Goal: Information Seeking & Learning: Find specific fact

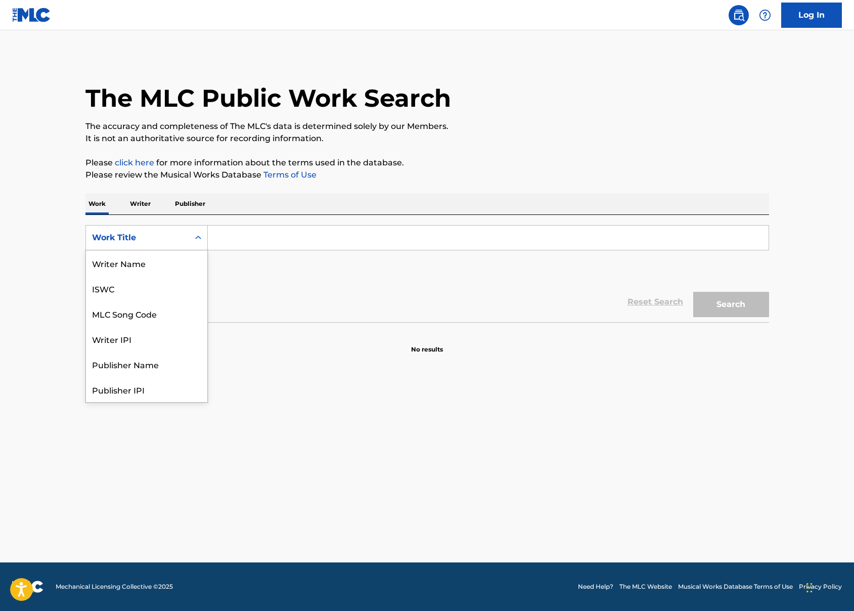
drag, startPoint x: 159, startPoint y: 236, endPoint x: 164, endPoint y: 234, distance: 5.8
click at [159, 236] on div "Work Title" at bounding box center [137, 238] width 91 height 12
click at [163, 262] on div "MLC Song Code" at bounding box center [146, 262] width 121 height 25
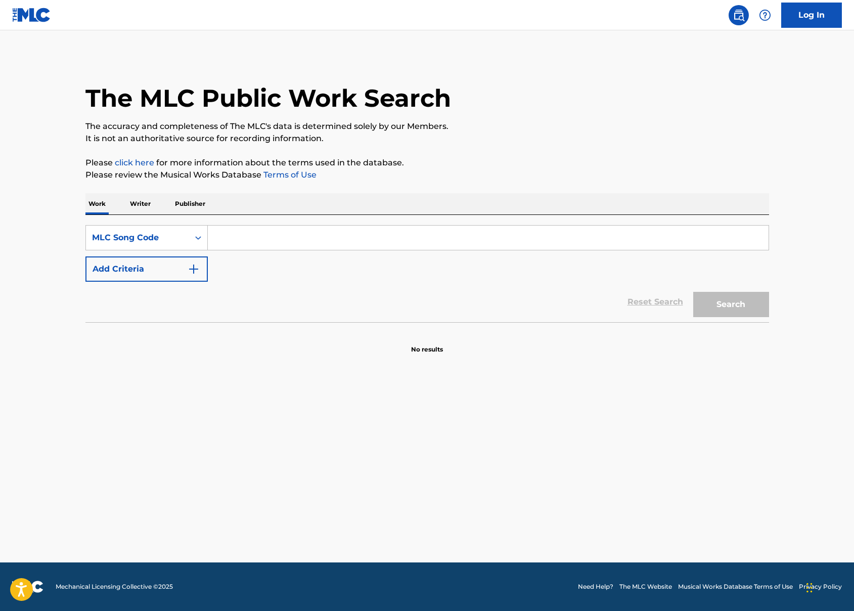
click at [274, 238] on input "Search Form" at bounding box center [488, 238] width 561 height 24
type input "https://portal.themlc.com/search#work"
click at [416, 239] on input "https://portal.themlc.com/search#work" at bounding box center [488, 238] width 561 height 24
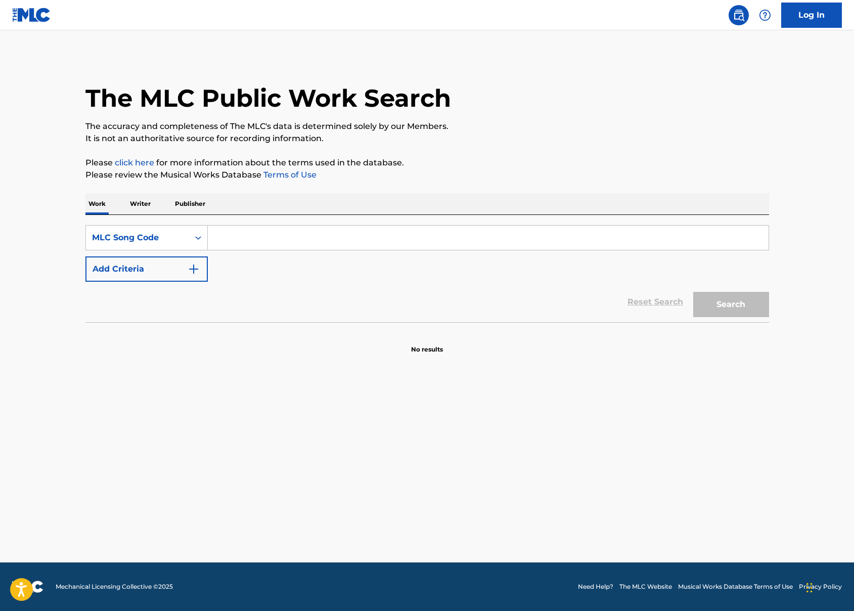
click at [272, 242] on input "Search Form" at bounding box center [488, 238] width 561 height 24
paste input "1C071O"
type input "1C071O"
click at [727, 296] on button "Search" at bounding box center [731, 304] width 76 height 25
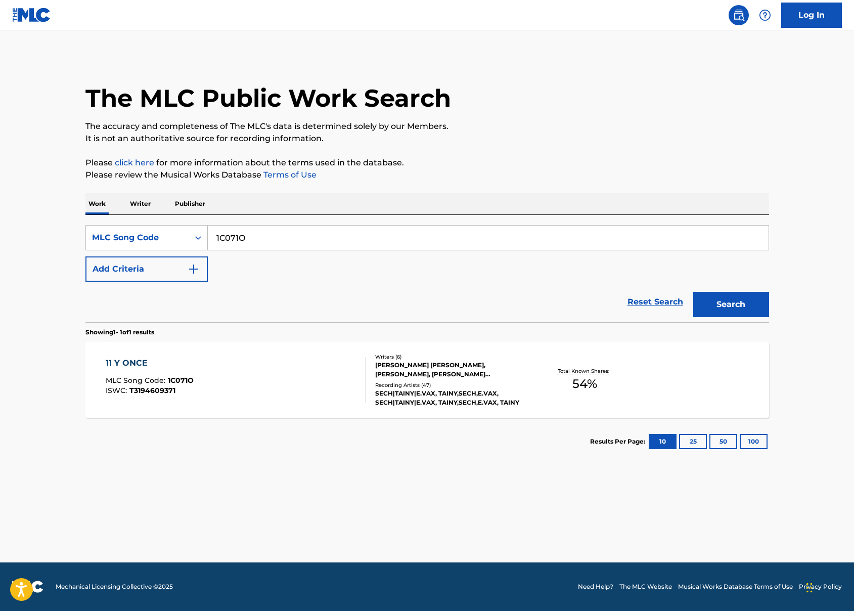
click at [472, 383] on div "Recording Artists ( 47 )" at bounding box center [451, 385] width 153 height 8
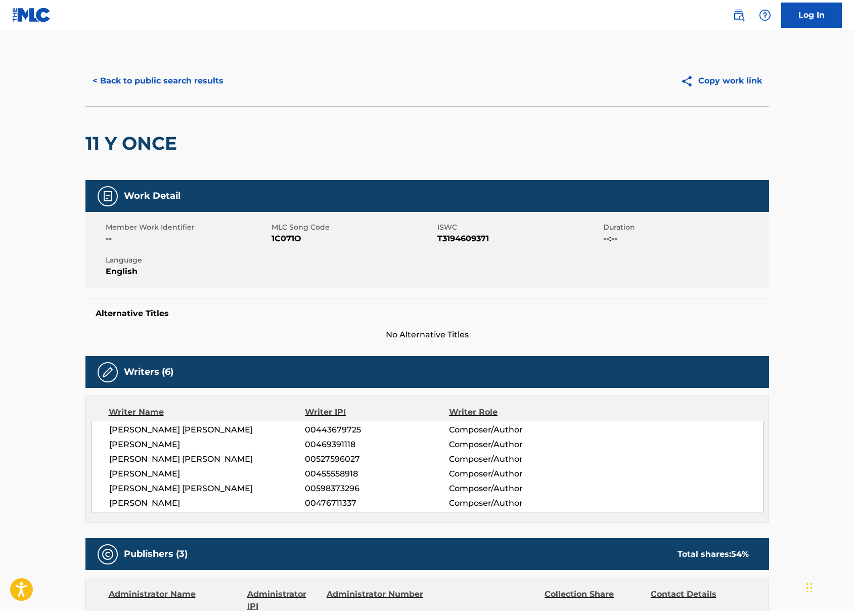
click at [185, 76] on button "< Back to public search results" at bounding box center [157, 80] width 145 height 25
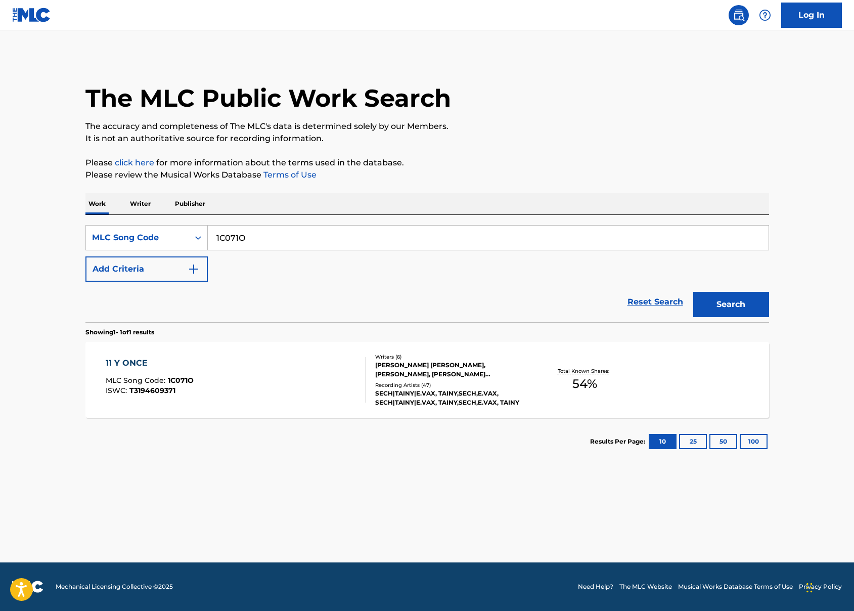
click at [223, 233] on input "1C071O" at bounding box center [488, 238] width 561 height 24
paste input "SI1XRQ"
type input "SI1XRQ"
click at [741, 300] on button "Search" at bounding box center [731, 304] width 76 height 25
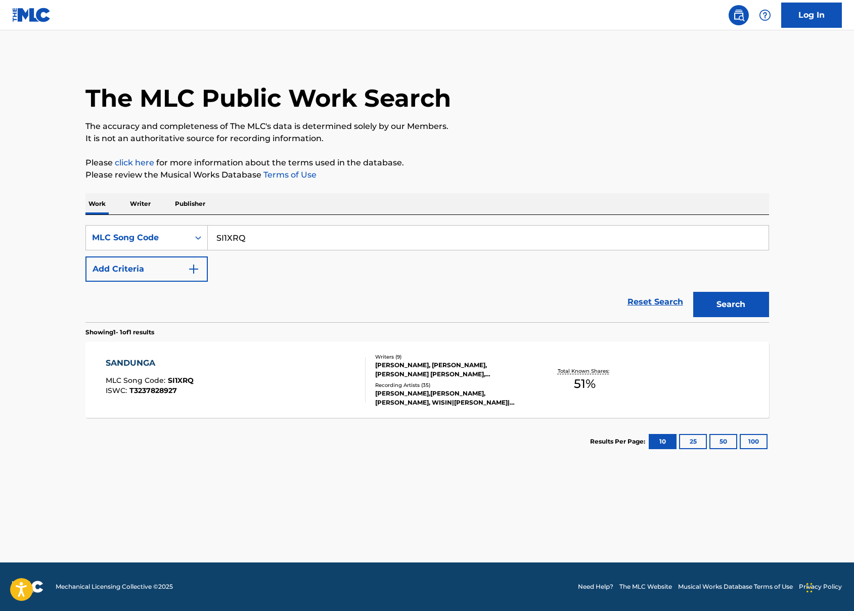
click at [533, 364] on div "SANDUNGA MLC Song Code : SI1XRQ ISWC : T3237828927 Writers ( 9 ) JUAN LUIS MORE…" at bounding box center [427, 380] width 684 height 76
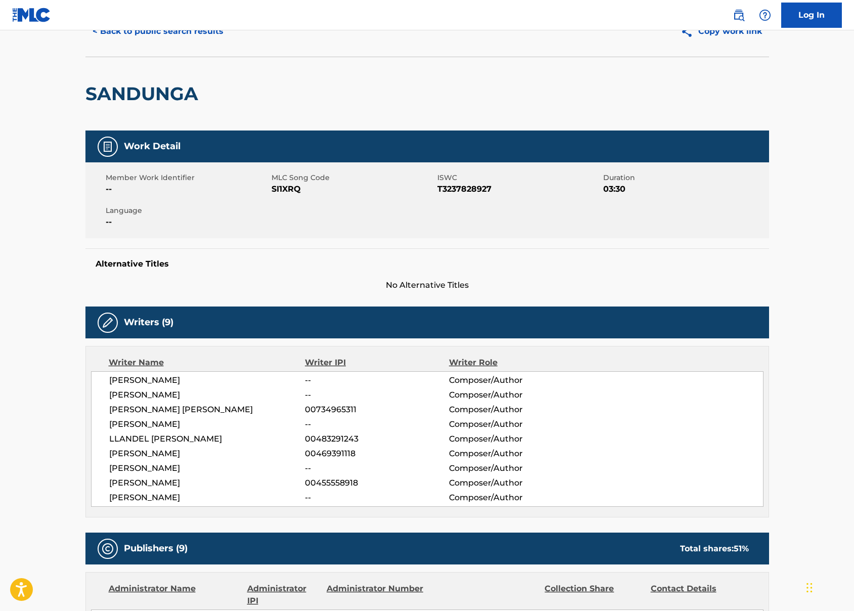
scroll to position [47, 0]
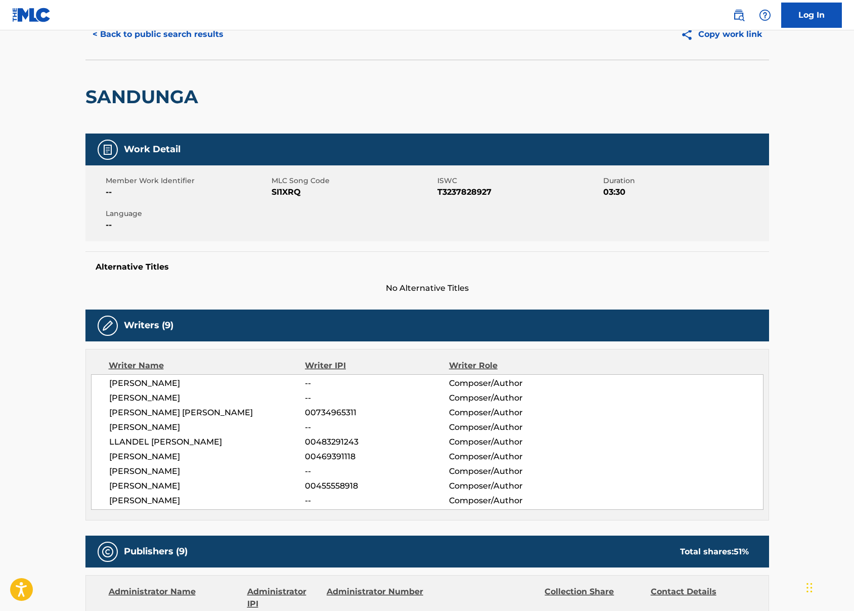
click at [201, 39] on button "< Back to public search results" at bounding box center [157, 34] width 145 height 25
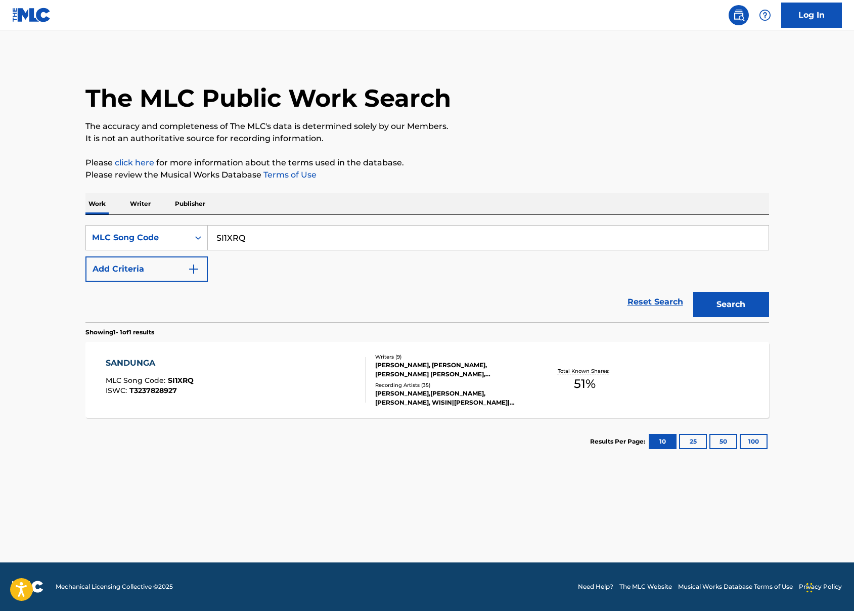
click at [272, 243] on input "SI1XRQ" at bounding box center [488, 238] width 561 height 24
paste input "V7KR0"
type input "SV7KR0"
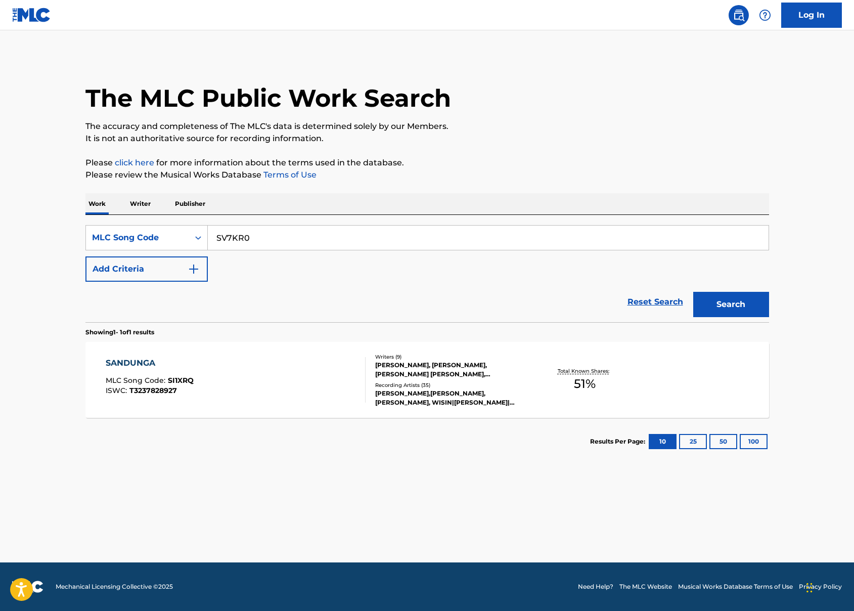
click at [707, 301] on button "Search" at bounding box center [731, 304] width 76 height 25
click at [512, 366] on div "WILLIAM RIOS, FRANCISCO SALDANA, WILLIAM LANDRON RIVERA, VICTOR DELGADO, JOAN M…" at bounding box center [451, 370] width 153 height 18
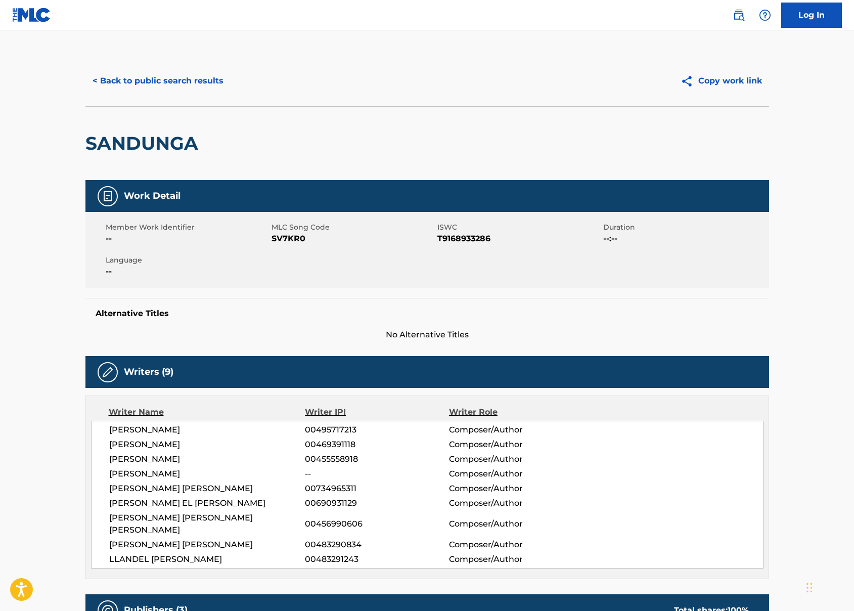
click at [166, 82] on button "< Back to public search results" at bounding box center [157, 80] width 145 height 25
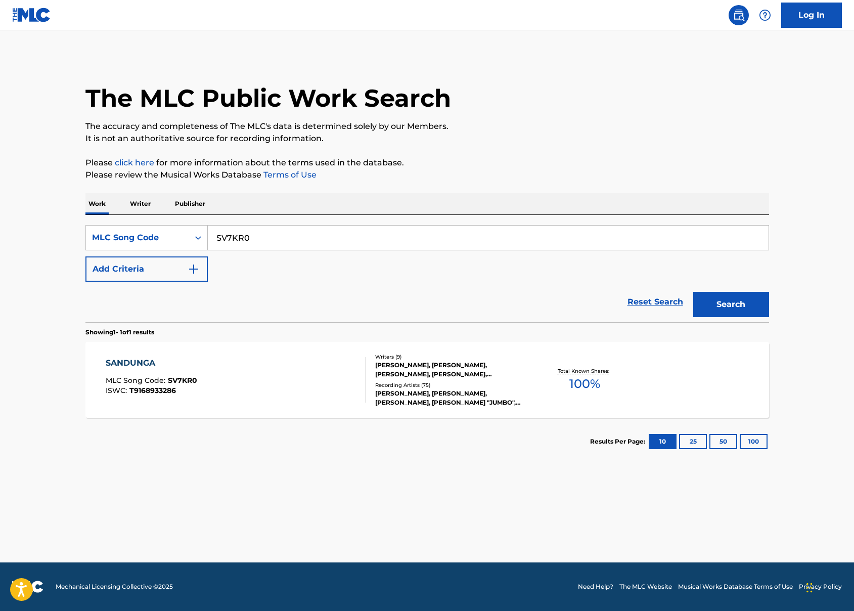
click at [226, 233] on input "SV7KR0" at bounding box center [488, 238] width 561 height 24
paste input "OD3CSK"
type input "OD3CSK"
click at [728, 307] on button "Search" at bounding box center [731, 304] width 76 height 25
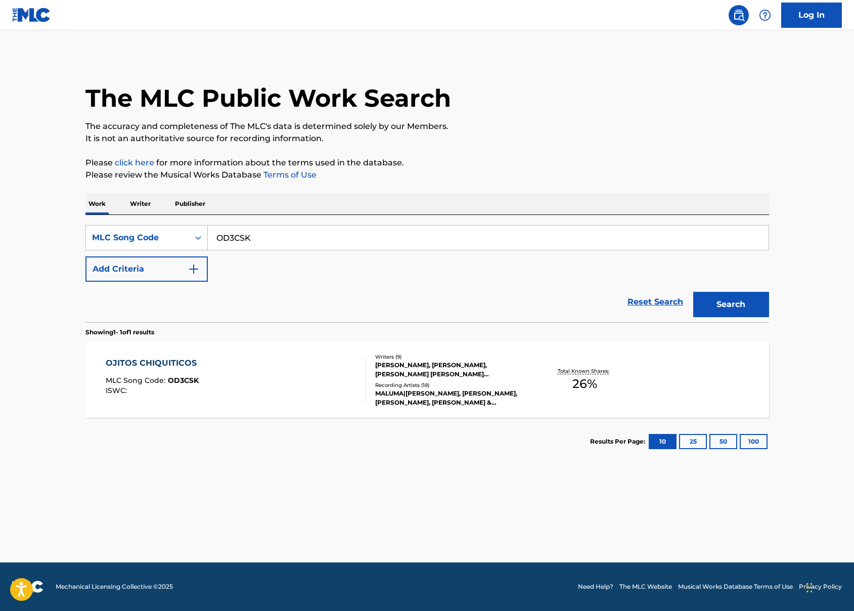
click at [429, 386] on div "Recording Artists ( 18 )" at bounding box center [451, 385] width 153 height 8
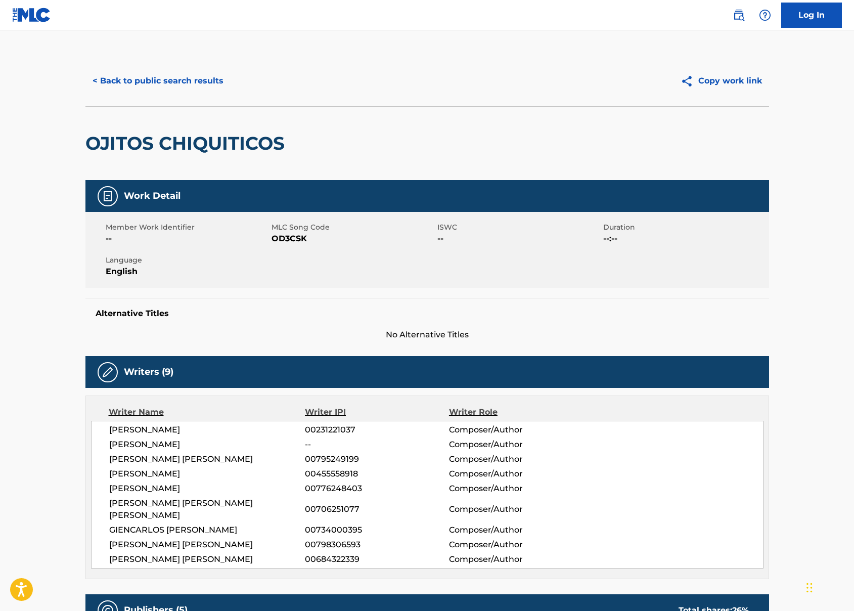
click at [168, 82] on button "< Back to public search results" at bounding box center [157, 80] width 145 height 25
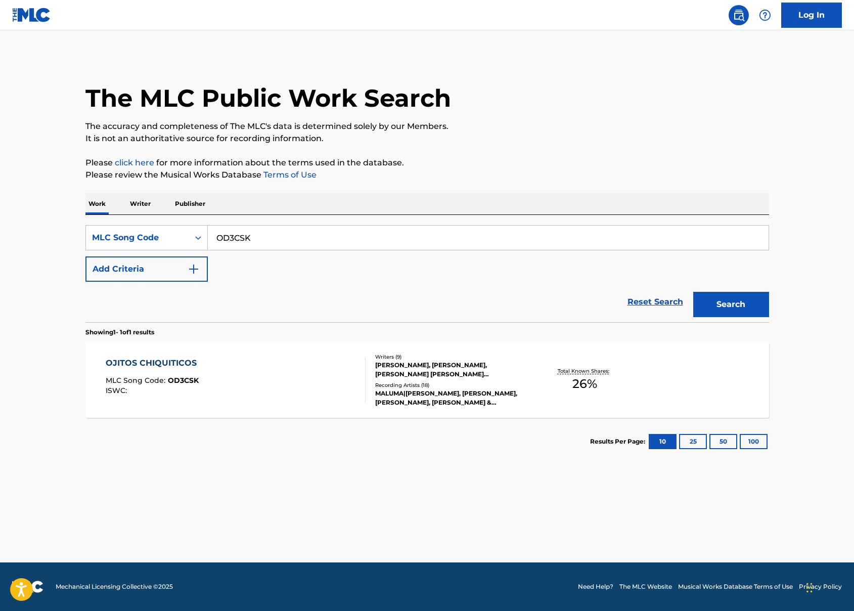
click at [286, 239] on input "OD3CSK" at bounding box center [488, 238] width 561 height 24
paste input "3482O"
type input "O3482O"
click at [735, 307] on button "Search" at bounding box center [731, 304] width 76 height 25
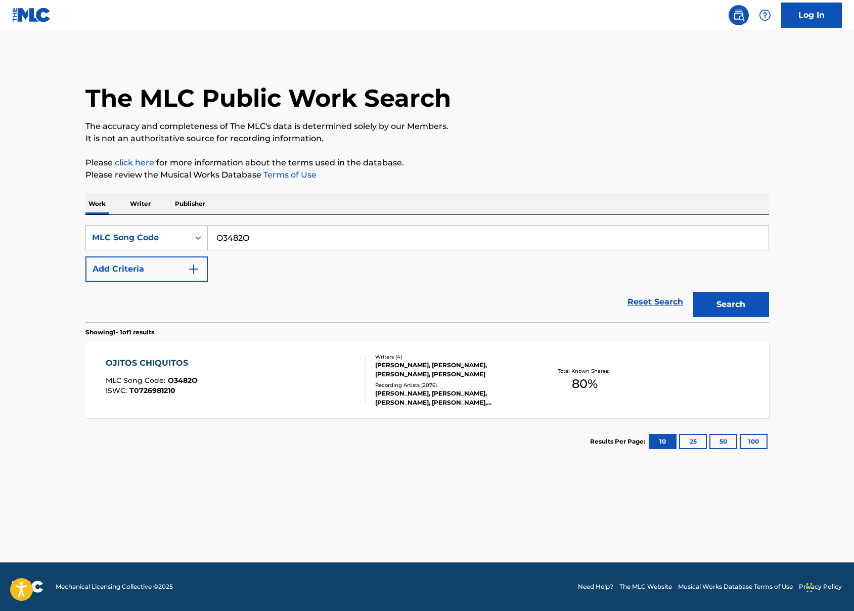
click at [551, 378] on div "Total Known Shares: 80 %" at bounding box center [585, 380] width 114 height 31
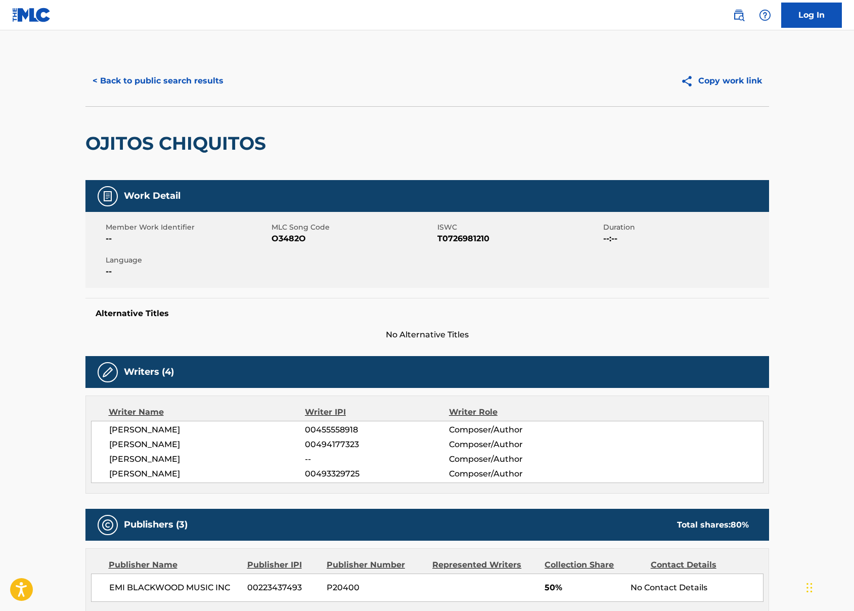
click at [198, 89] on button "< Back to public search results" at bounding box center [157, 80] width 145 height 25
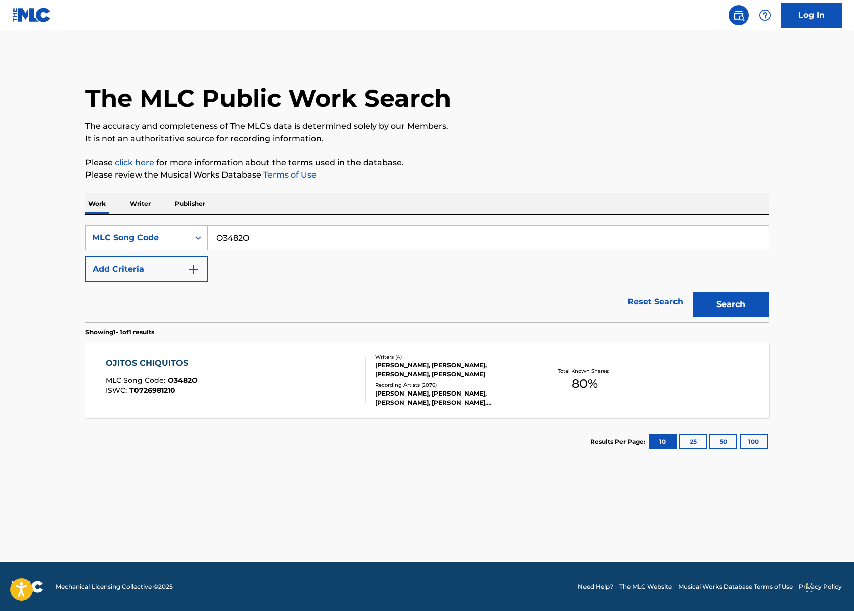
click at [232, 237] on input "O3482O" at bounding box center [488, 238] width 561 height 24
click at [230, 391] on div "OJITOS CHIQUITOS MLC Song Code : O3482O ISWC : T0726981210" at bounding box center [236, 380] width 260 height 46
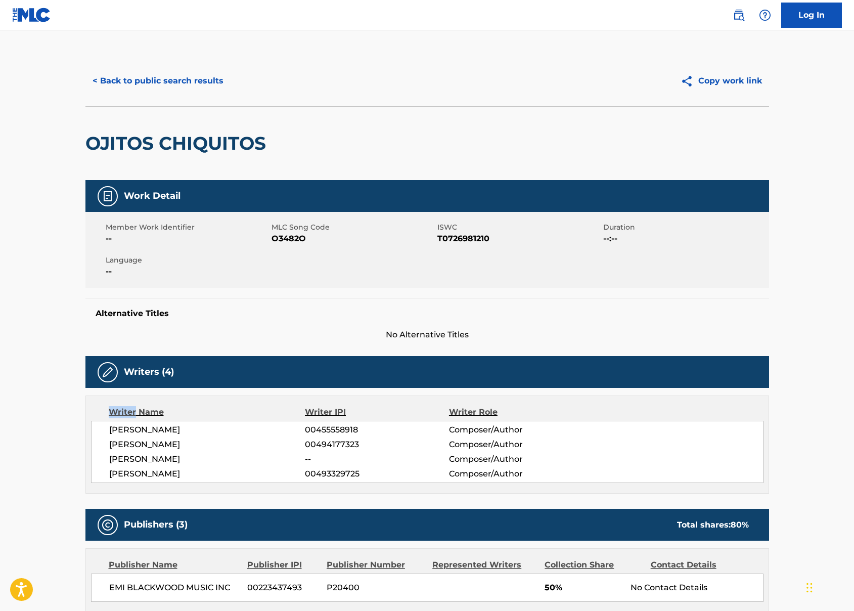
click at [230, 391] on div "Writers (4) Writer Name Writer IPI Writer Role WILLIAM LANDRON RIVERA 004555589…" at bounding box center [427, 425] width 684 height 138
click at [187, 152] on h2 "OJITOS CHIQUITOS" at bounding box center [178, 143] width 186 height 23
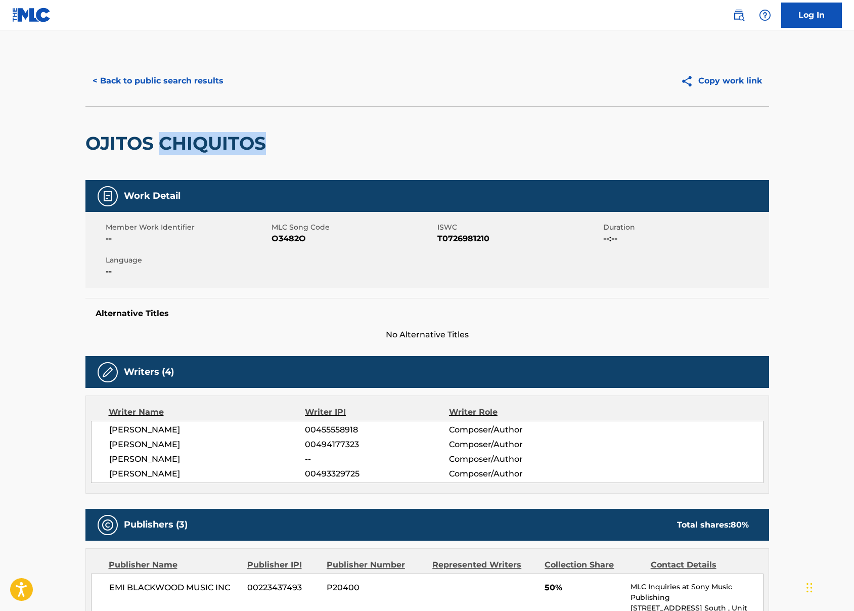
click at [187, 152] on h2 "OJITOS CHIQUITOS" at bounding box center [178, 143] width 186 height 23
click at [200, 144] on h2 "OJITOS CHIQUITOS" at bounding box center [178, 143] width 186 height 23
click at [199, 143] on h2 "OJITOS CHIQUITOS" at bounding box center [178, 143] width 186 height 23
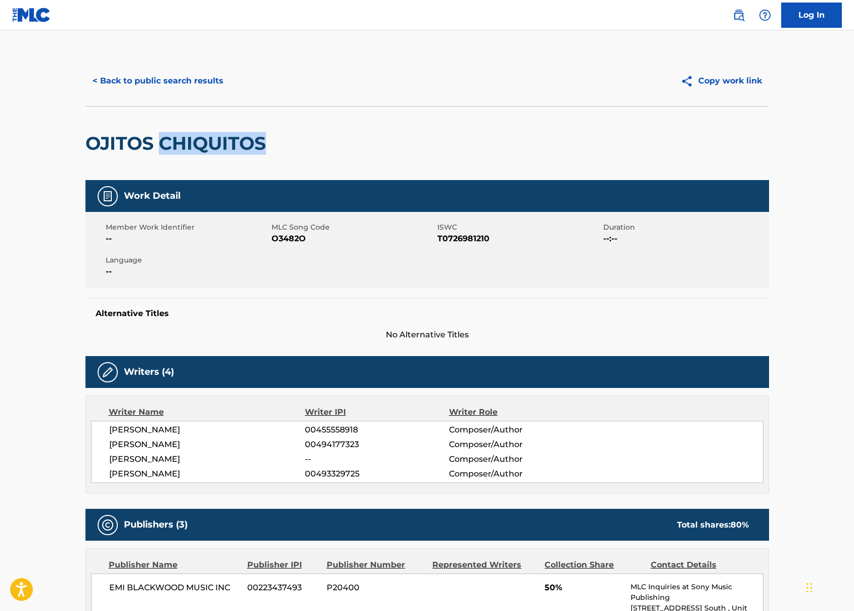
click at [284, 144] on div "OJITOS CHIQUITOS" at bounding box center [427, 143] width 684 height 74
drag, startPoint x: 275, startPoint y: 143, endPoint x: 86, endPoint y: 138, distance: 188.7
click at [86, 138] on div "OJITOS CHIQUITOS" at bounding box center [427, 143] width 684 height 74
copy h2 "OJITOS CHIQUITOS"
click at [174, 79] on button "< Back to public search results" at bounding box center [157, 80] width 145 height 25
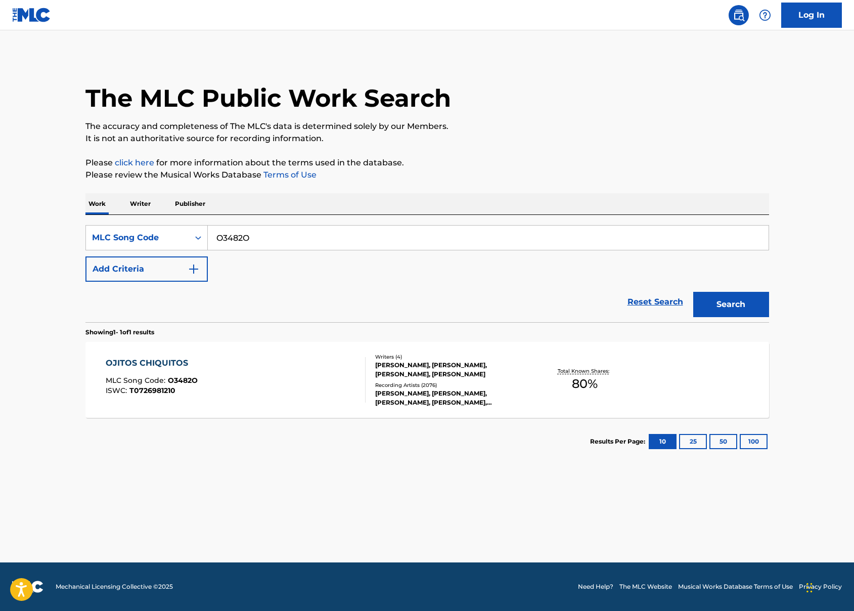
click at [275, 232] on input "O3482O" at bounding box center [488, 238] width 561 height 24
drag, startPoint x: 113, startPoint y: 227, endPoint x: 121, endPoint y: 232, distance: 9.4
click at [114, 227] on div "MLC Song Code" at bounding box center [146, 237] width 122 height 25
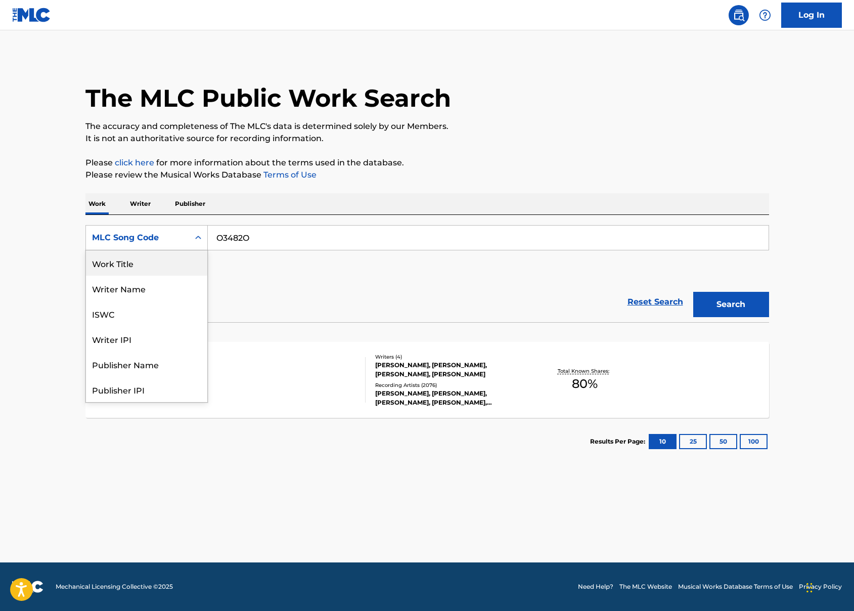
click at [138, 266] on div "Work Title" at bounding box center [146, 262] width 121 height 25
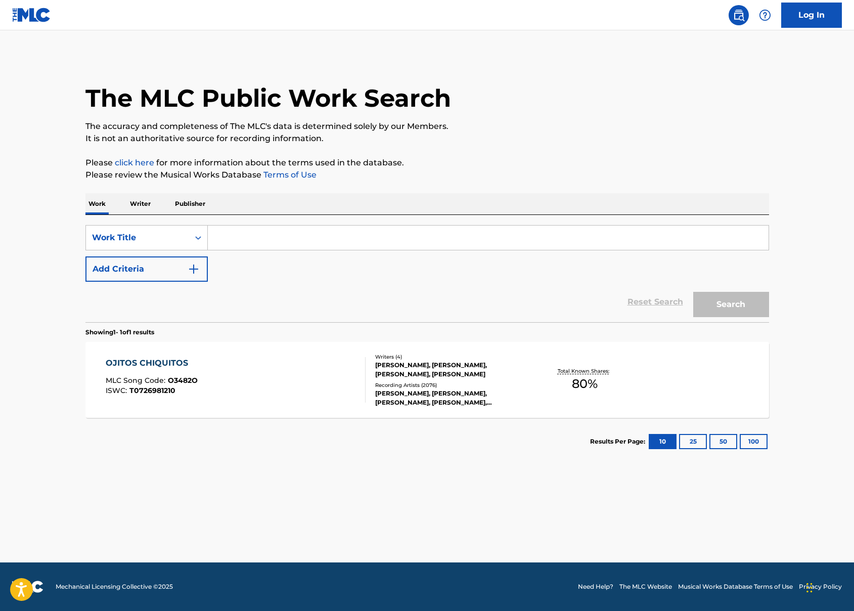
click at [273, 238] on input "Search Form" at bounding box center [488, 238] width 561 height 24
paste input "OJITOS CHIQUITOS"
type input "OJITOS CHIQUITOS"
click at [719, 304] on button "Search" at bounding box center [731, 304] width 76 height 25
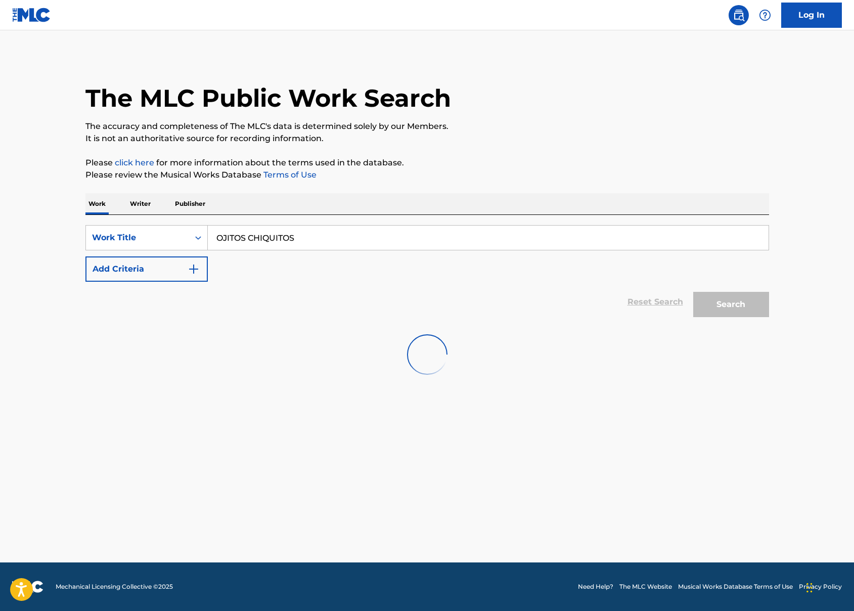
scroll to position [1, 0]
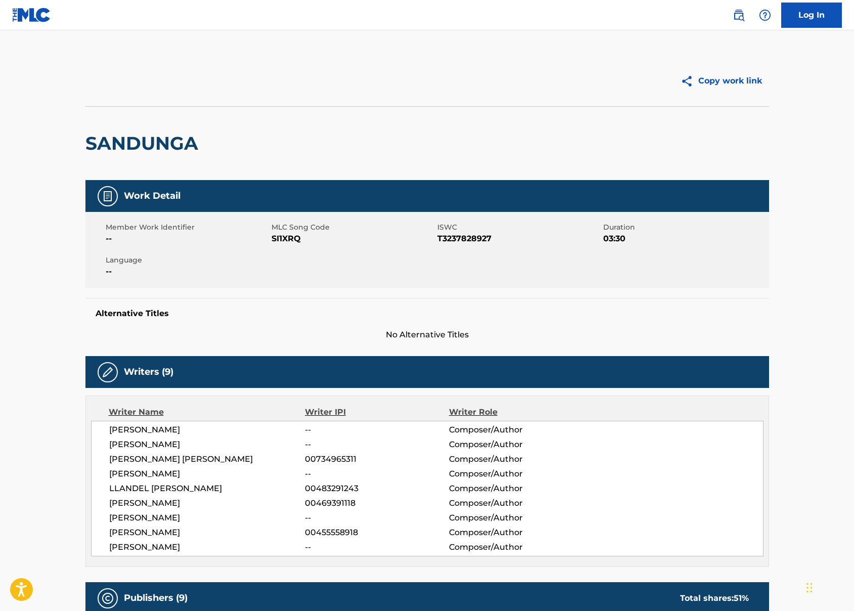
drag, startPoint x: 40, startPoint y: 15, endPoint x: 49, endPoint y: 19, distance: 9.3
click at [40, 15] on img at bounding box center [31, 15] width 39 height 15
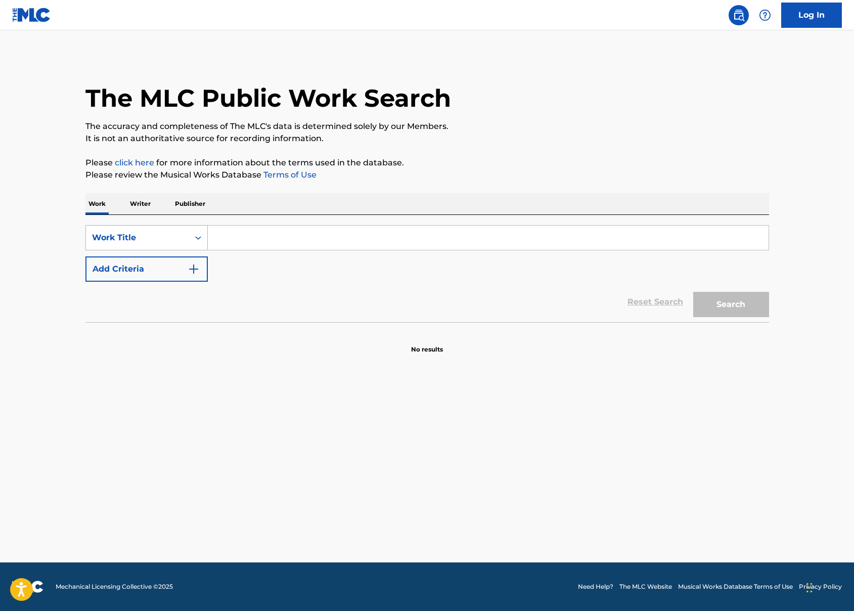
click at [110, 234] on div "Work Title" at bounding box center [137, 238] width 91 height 12
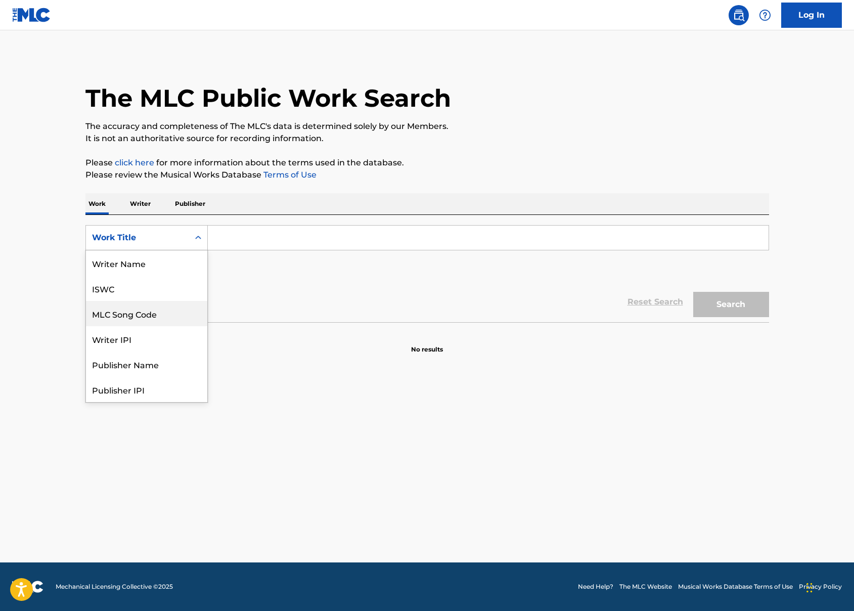
scroll to position [51, 0]
drag, startPoint x: 138, startPoint y: 268, endPoint x: 153, endPoint y: 261, distance: 16.3
click at [143, 265] on div "MLC Song Code" at bounding box center [146, 262] width 121 height 25
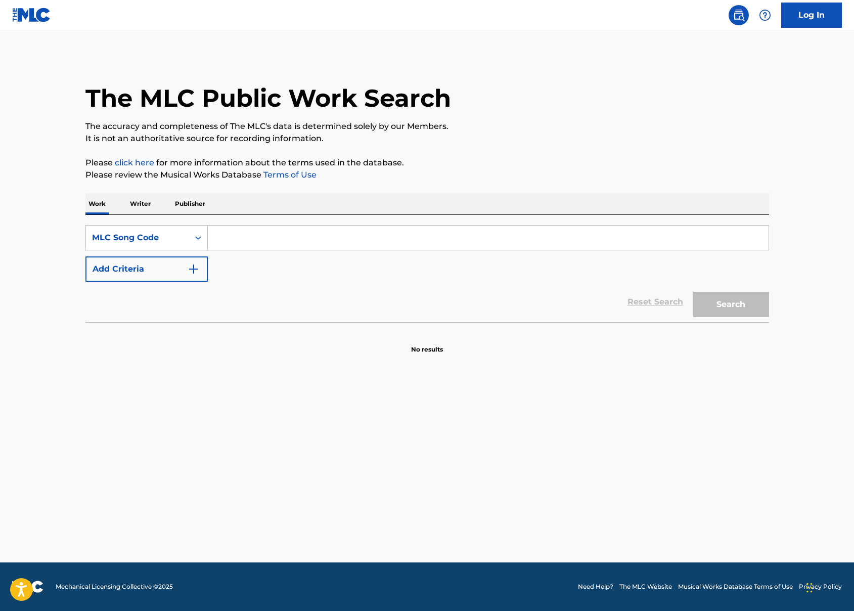
drag, startPoint x: 232, startPoint y: 244, endPoint x: 225, endPoint y: 245, distance: 7.1
click at [232, 244] on input "Search Form" at bounding box center [488, 238] width 561 height 24
paste input "SI1XRQ"
type input "SI1XRQ"
click at [736, 300] on button "Search" at bounding box center [731, 304] width 76 height 25
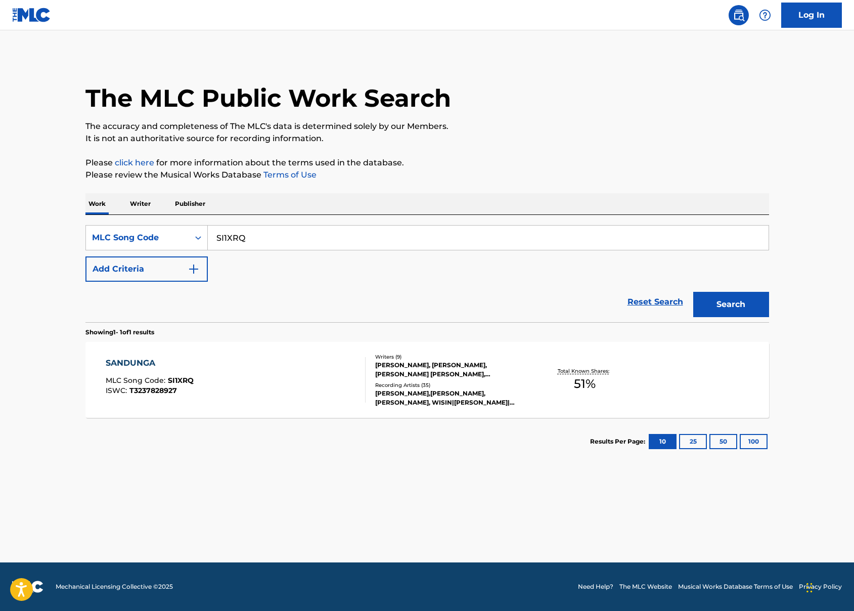
click at [513, 399] on div "[PERSON_NAME],[PERSON_NAME],[PERSON_NAME], WISIN|[PERSON_NAME]|[PERSON_NAME], W…" at bounding box center [451, 398] width 153 height 18
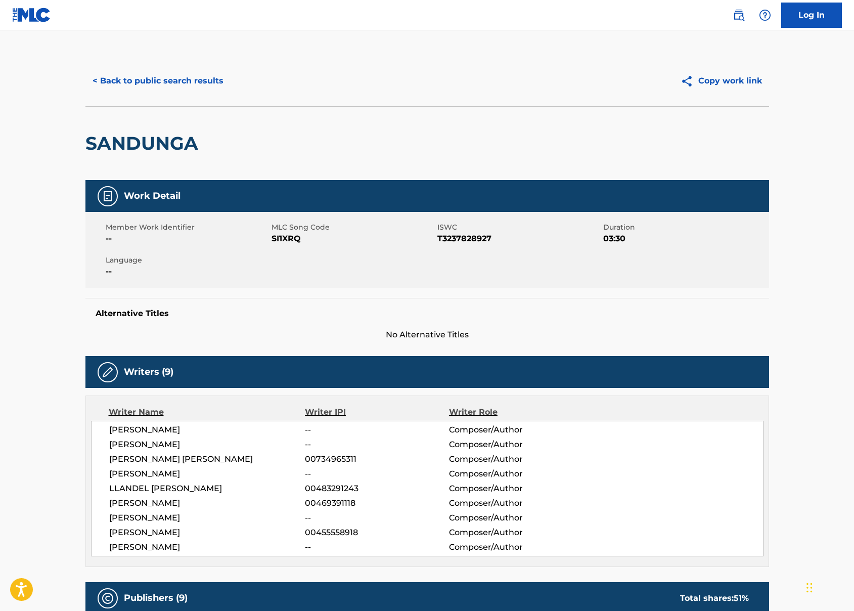
scroll to position [7, 0]
